Goal: Navigation & Orientation: Find specific page/section

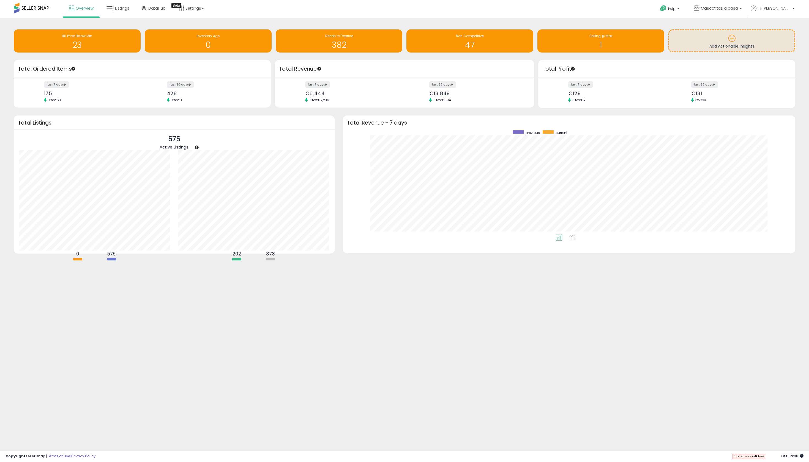
click at [500, 43] on h1 "47" at bounding box center [469, 44] width 121 height 9
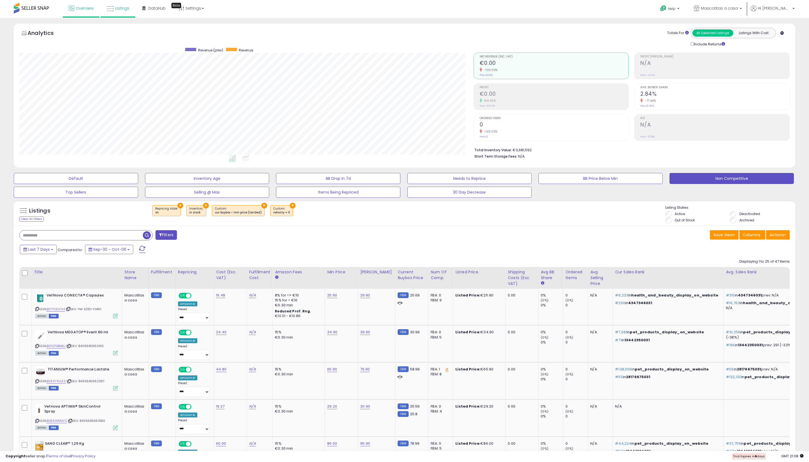
click at [93, 10] on span "Overview" at bounding box center [85, 9] width 18 height 6
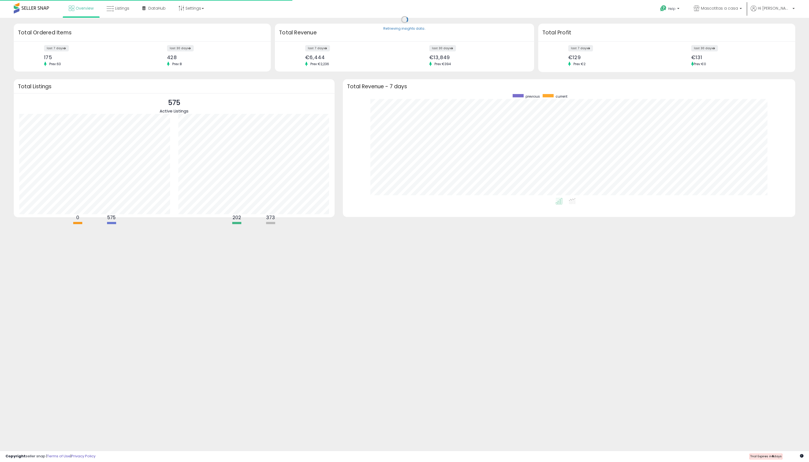
scroll to position [104, 441]
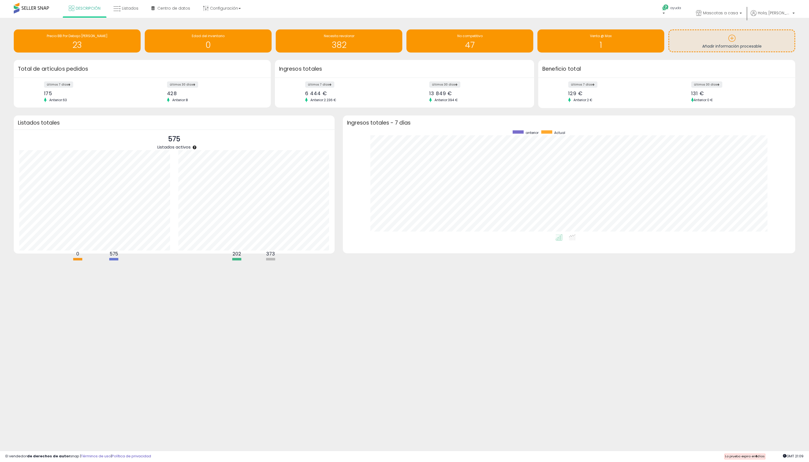
click at [314, 73] on h3 "Ingresos totales" at bounding box center [404, 69] width 251 height 8
click at [335, 86] on label "últimos 7 días" at bounding box center [320, 84] width 30 height 7
click at [298, 70] on h3 "Ingresos totales" at bounding box center [404, 69] width 251 height 8
click at [132, 10] on span "Listados" at bounding box center [130, 9] width 17 height 6
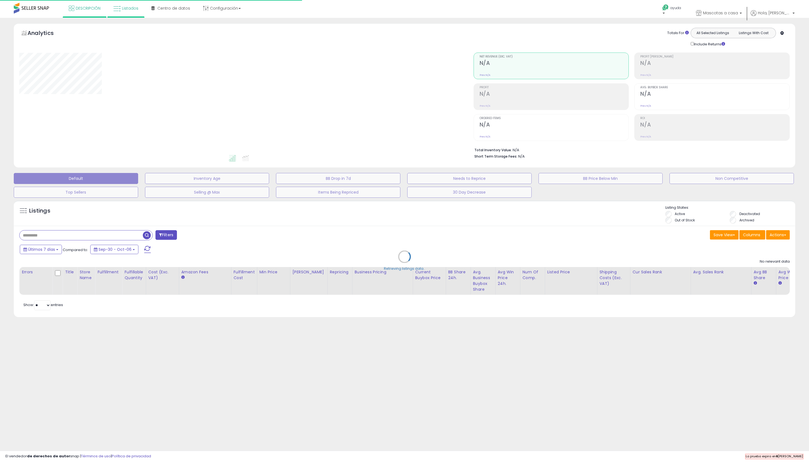
click at [78, 10] on span "DESCRIPCIÓN" at bounding box center [88, 9] width 25 height 6
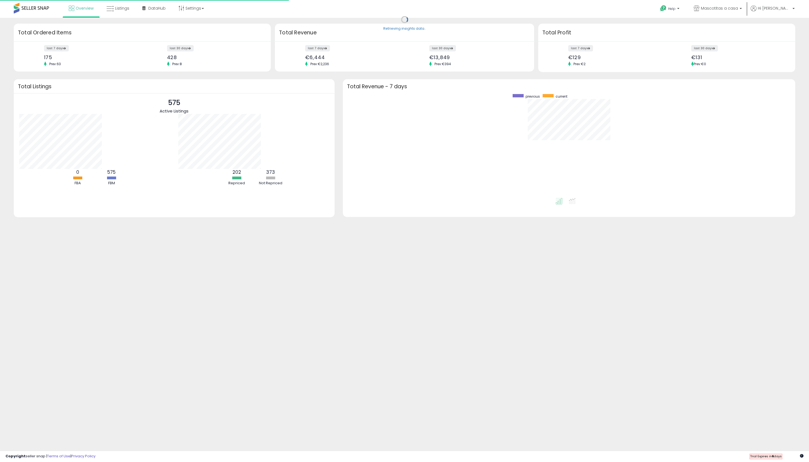
scroll to position [104, 441]
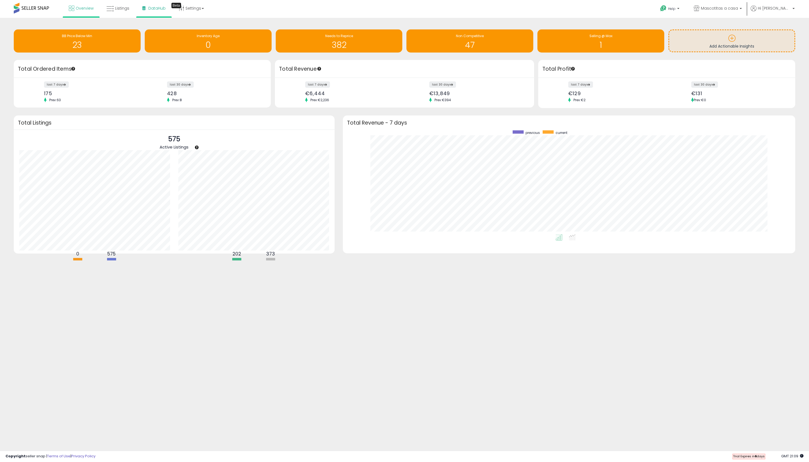
click at [166, 10] on span "DataHub" at bounding box center [156, 9] width 17 height 6
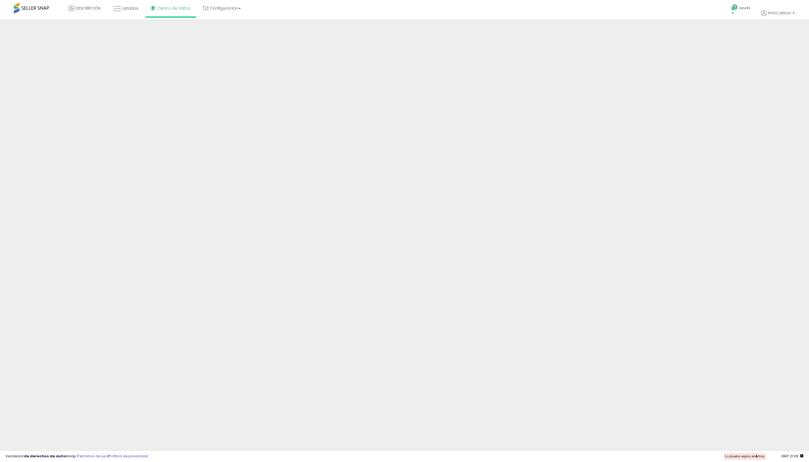
click at [35, 7] on span at bounding box center [31, 8] width 35 height 11
click at [86, 6] on span "DESCRIPCIÓN" at bounding box center [88, 9] width 25 height 6
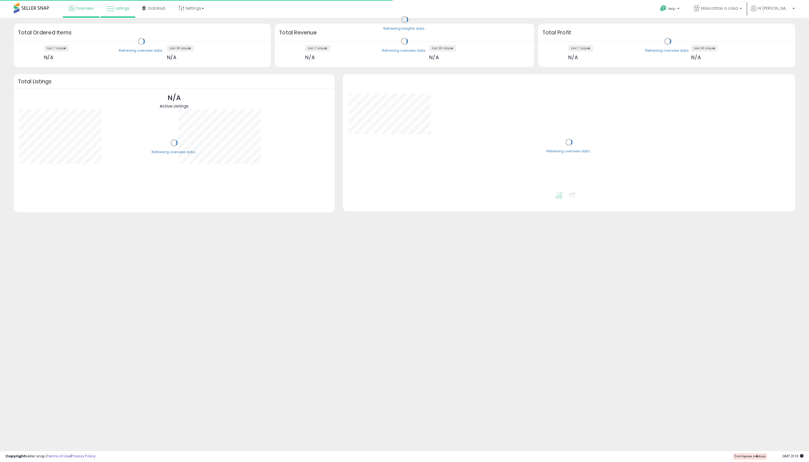
click at [126, 9] on span "Listings" at bounding box center [122, 9] width 14 height 6
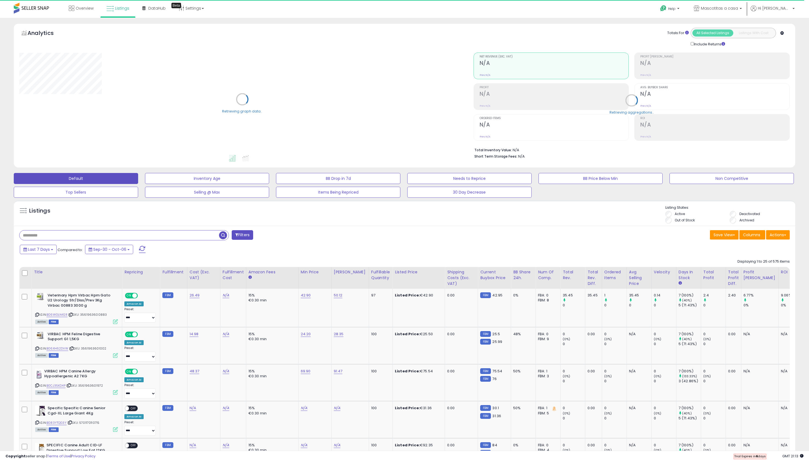
click at [115, 240] on input "text" at bounding box center [120, 236] width 200 height 10
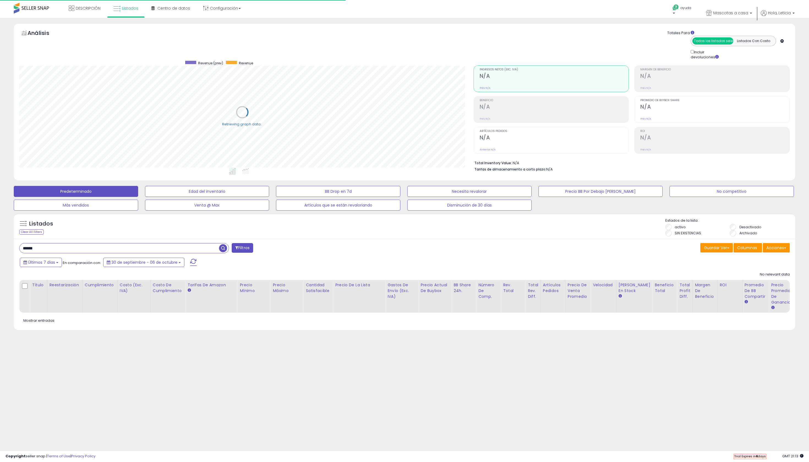
type input "******"
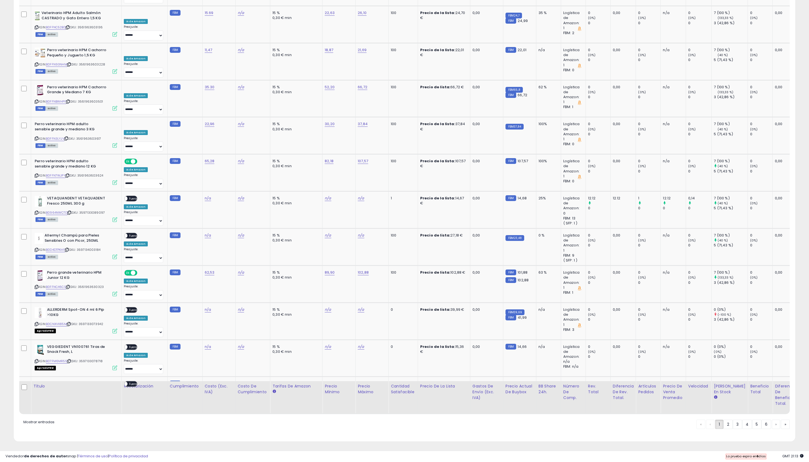
scroll to position [1243, 0]
